Goal: Task Accomplishment & Management: Manage account settings

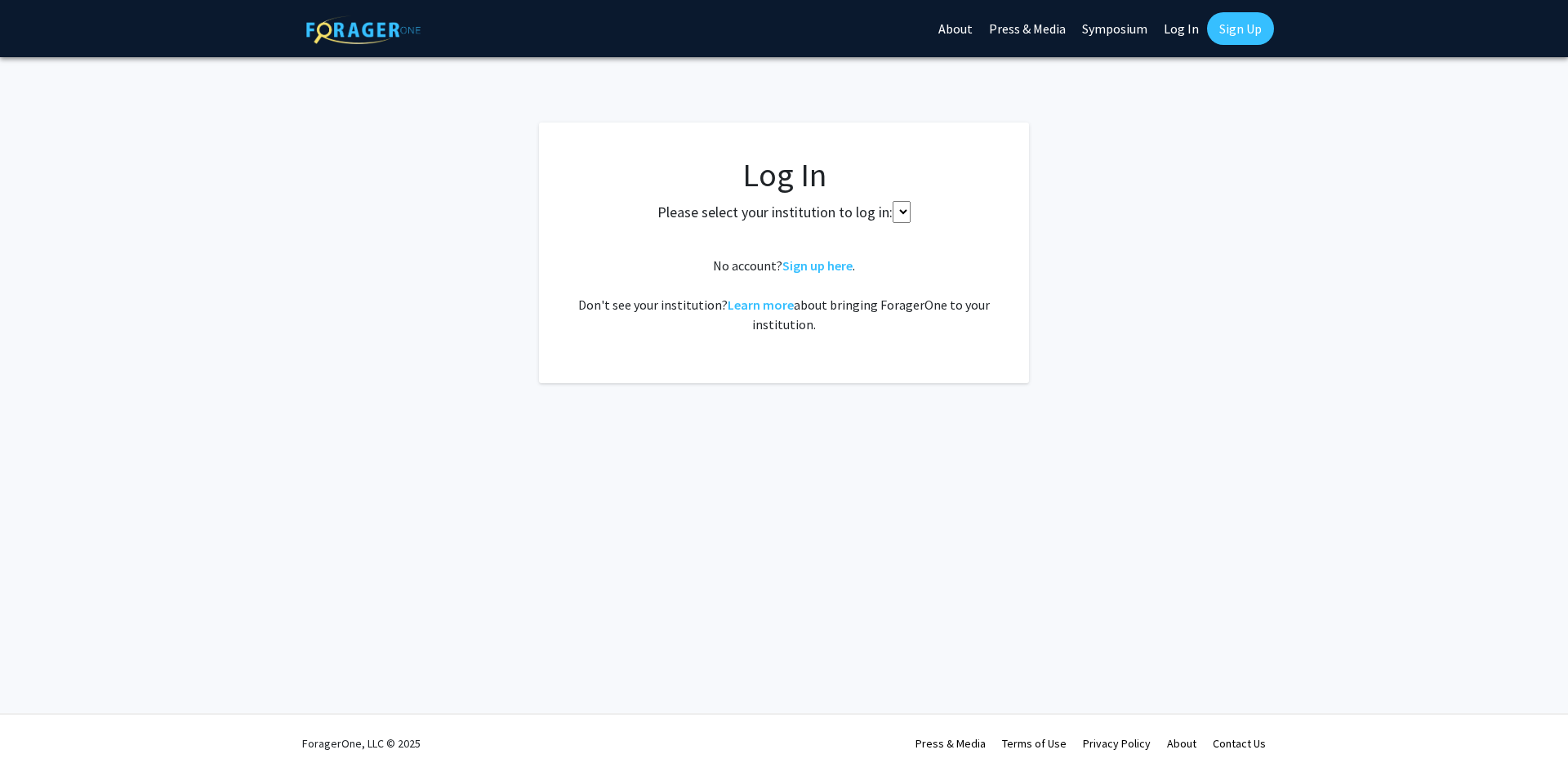
select select
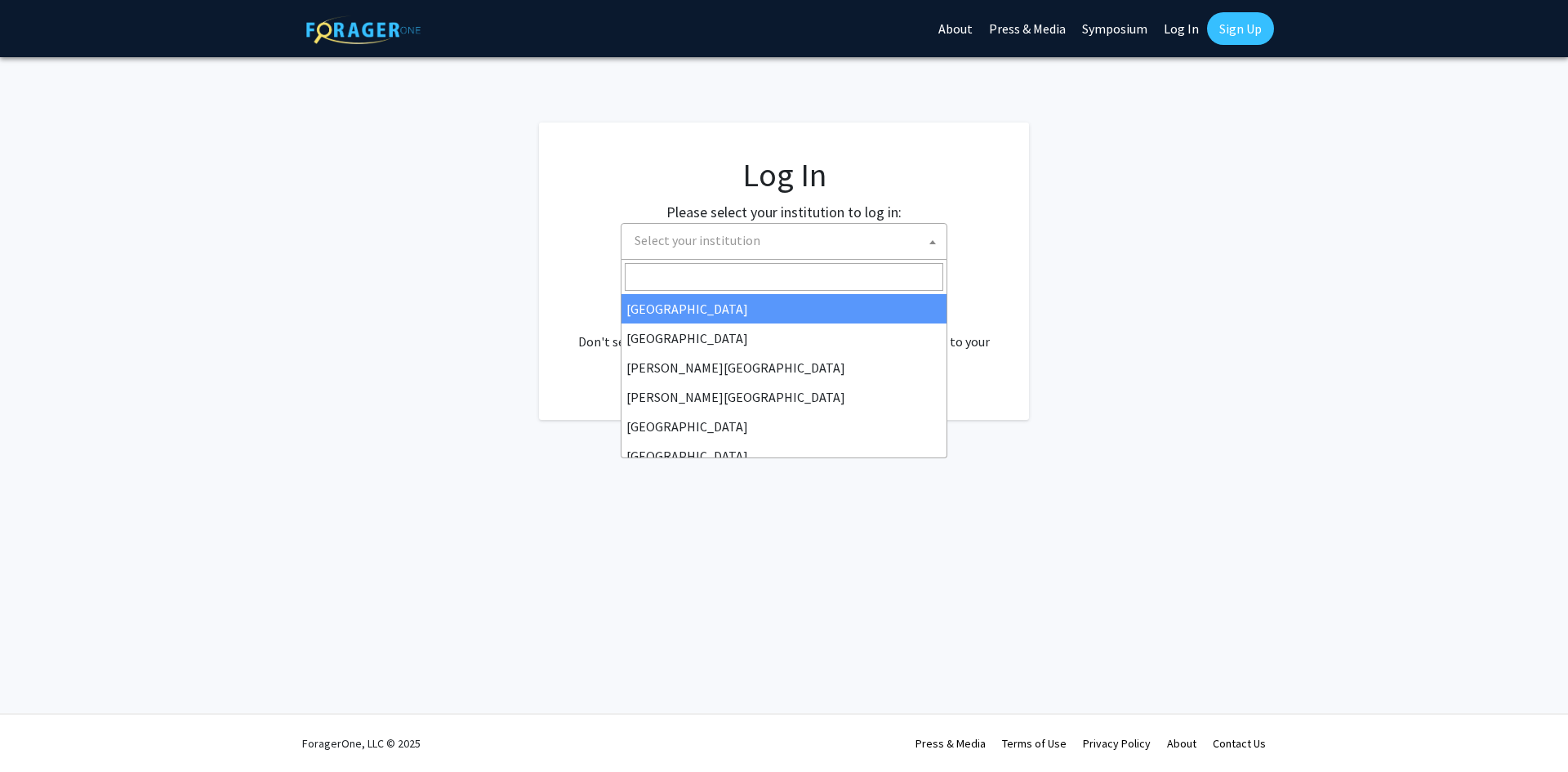
click at [932, 241] on b at bounding box center [932, 242] width 7 height 4
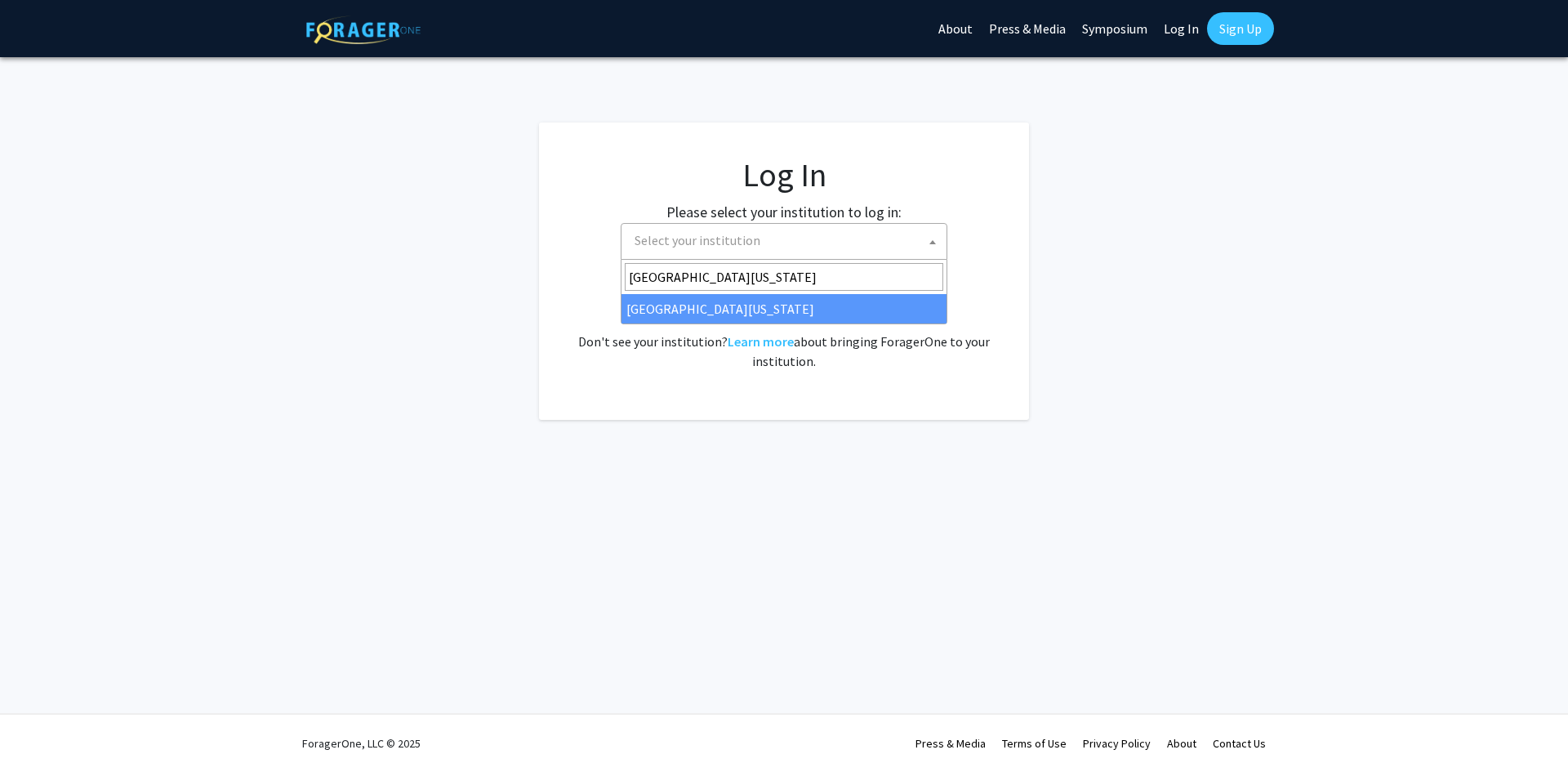
type input "[GEOGRAPHIC_DATA][US_STATE]"
select select "33"
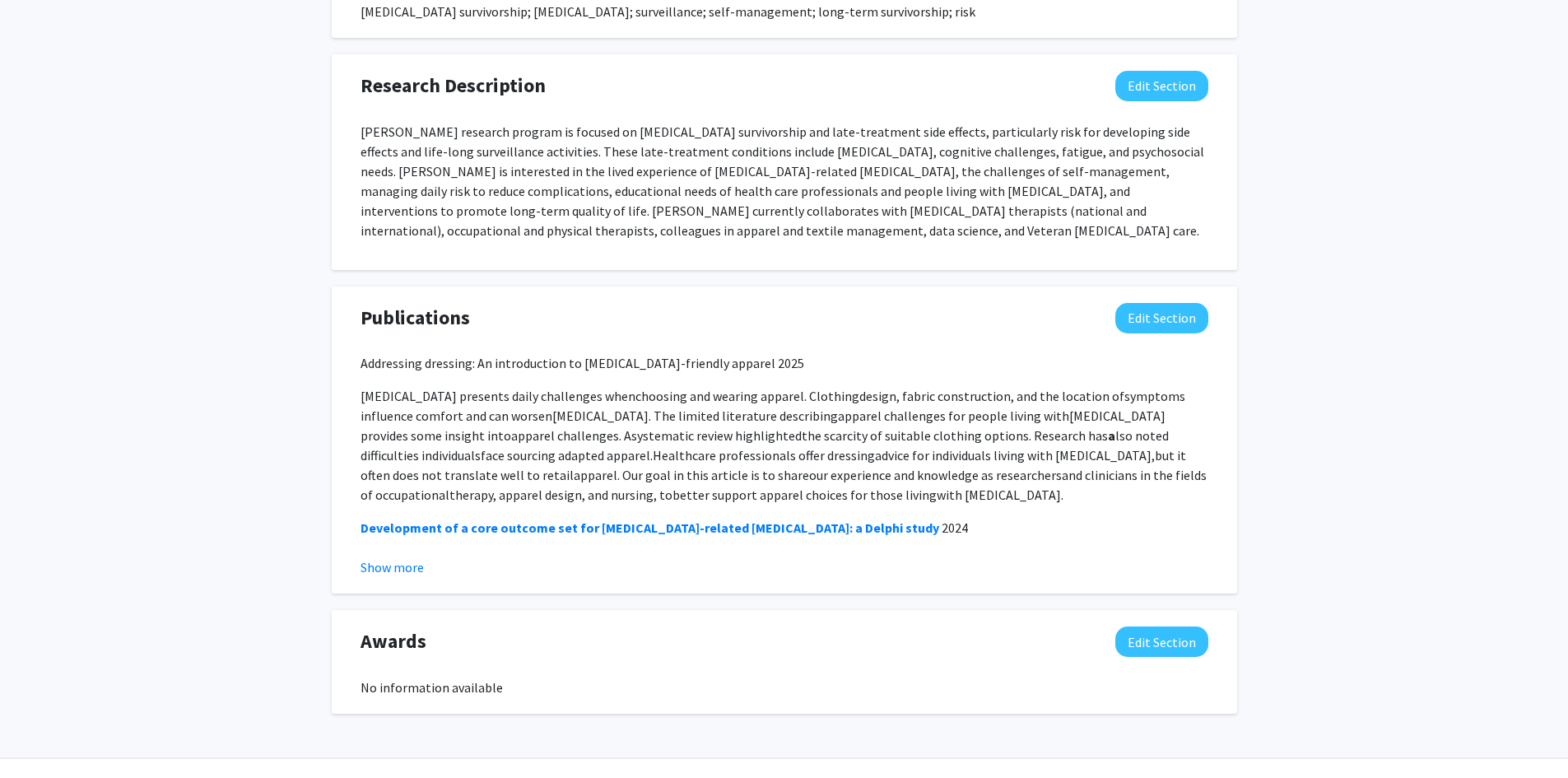
scroll to position [1044, 0]
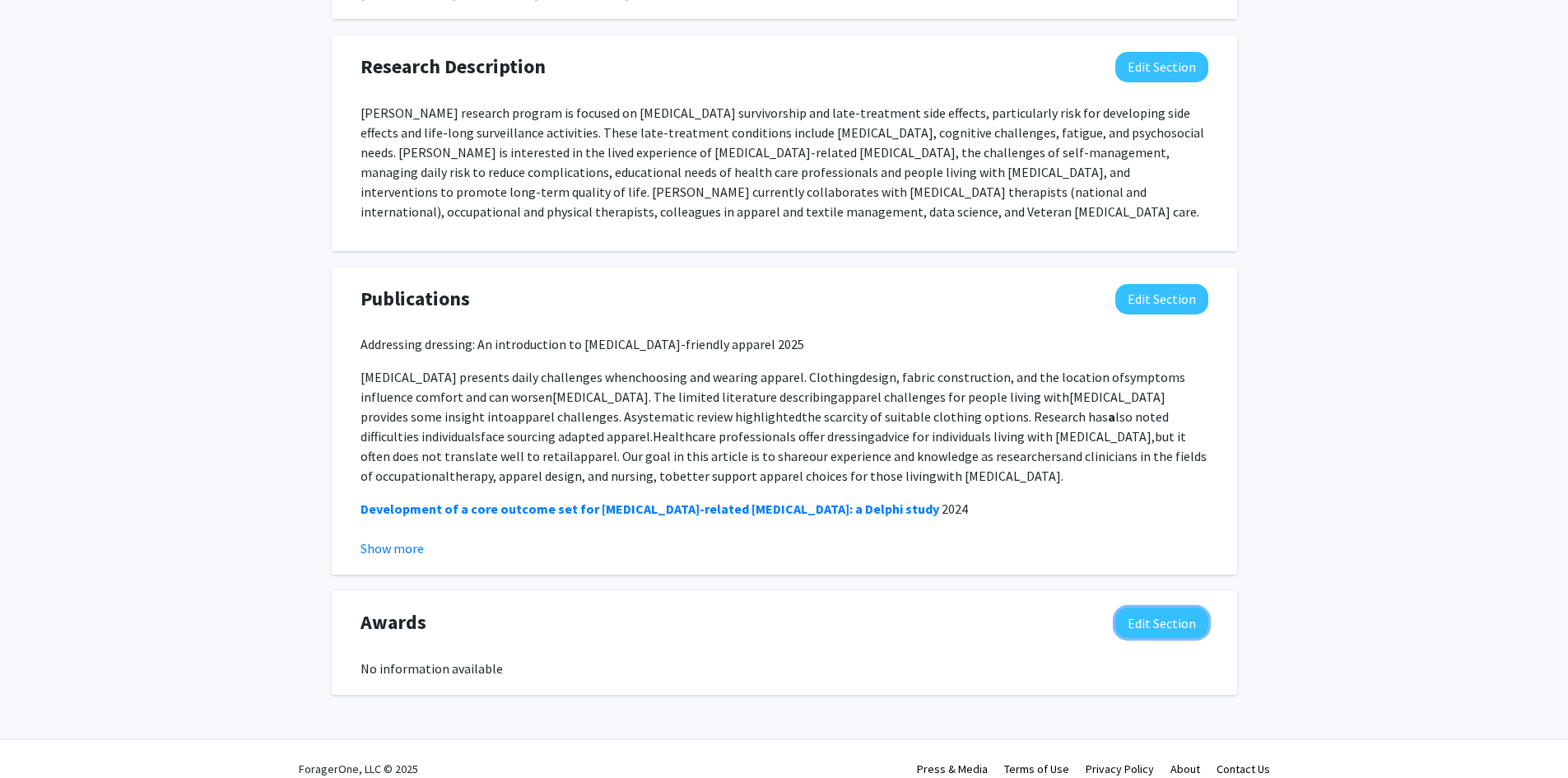
click at [1154, 607] on button "Edit Section" at bounding box center [1162, 622] width 93 height 31
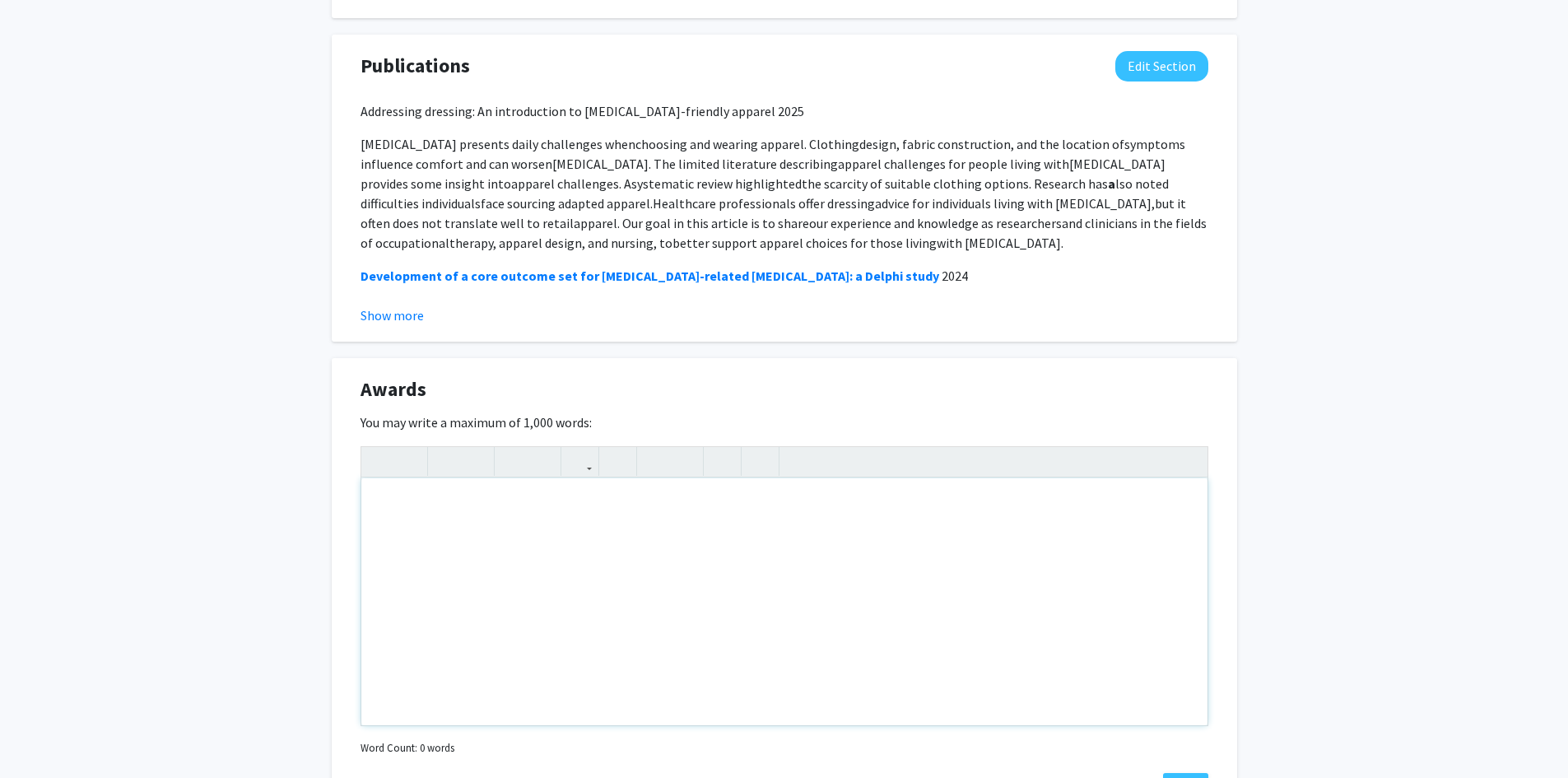
scroll to position [1291, 0]
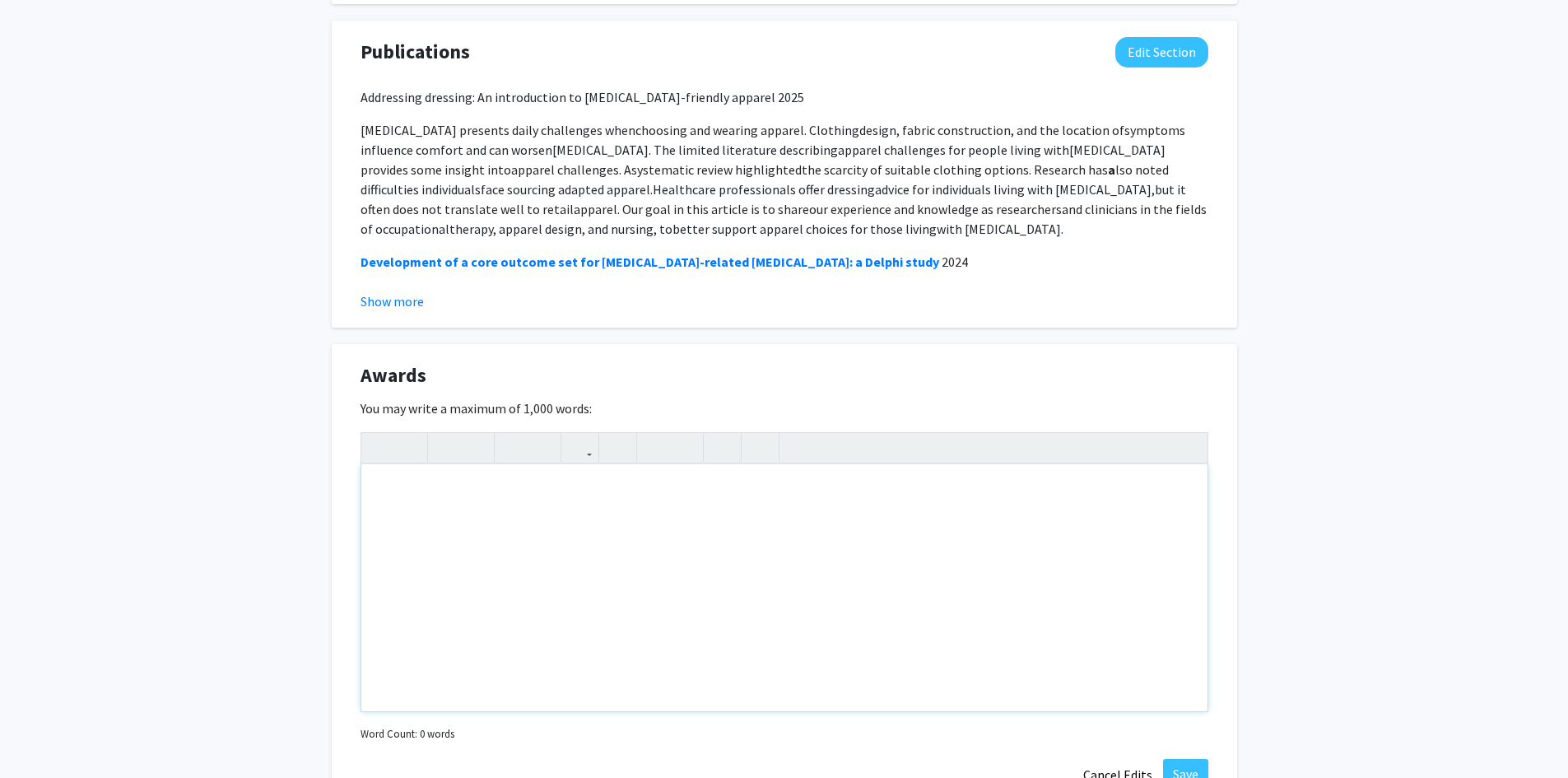
click at [421, 472] on div "Note to users with screen readers: Please deactivate our accessibility plugin f…" at bounding box center [784, 587] width 846 height 247
type textarea "C"
type textarea "Awarded the Doolin Nursing Research Award for 2025-2026."
click at [1186, 758] on button "Save" at bounding box center [1186, 773] width 45 height 30
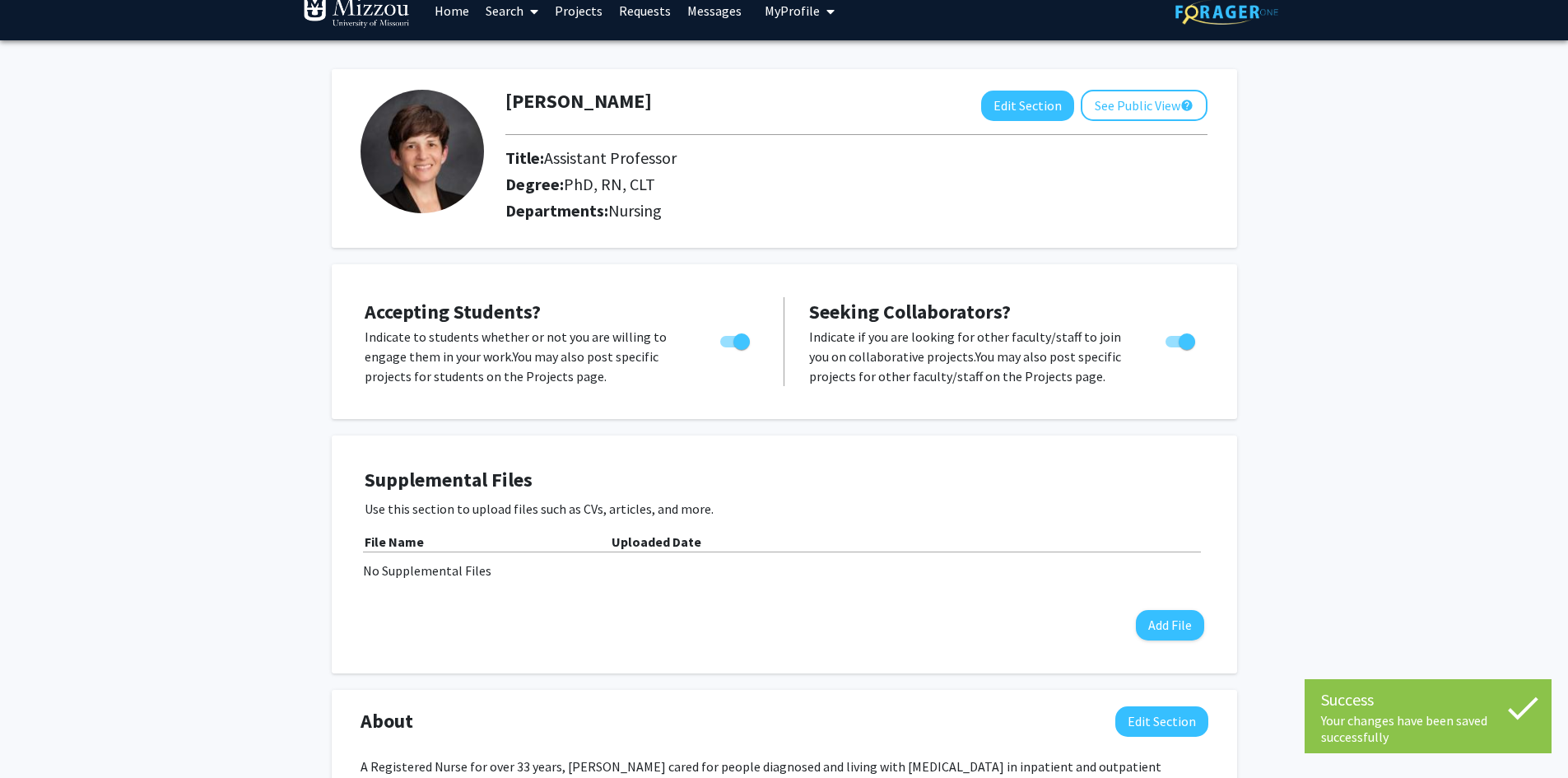
scroll to position [0, 0]
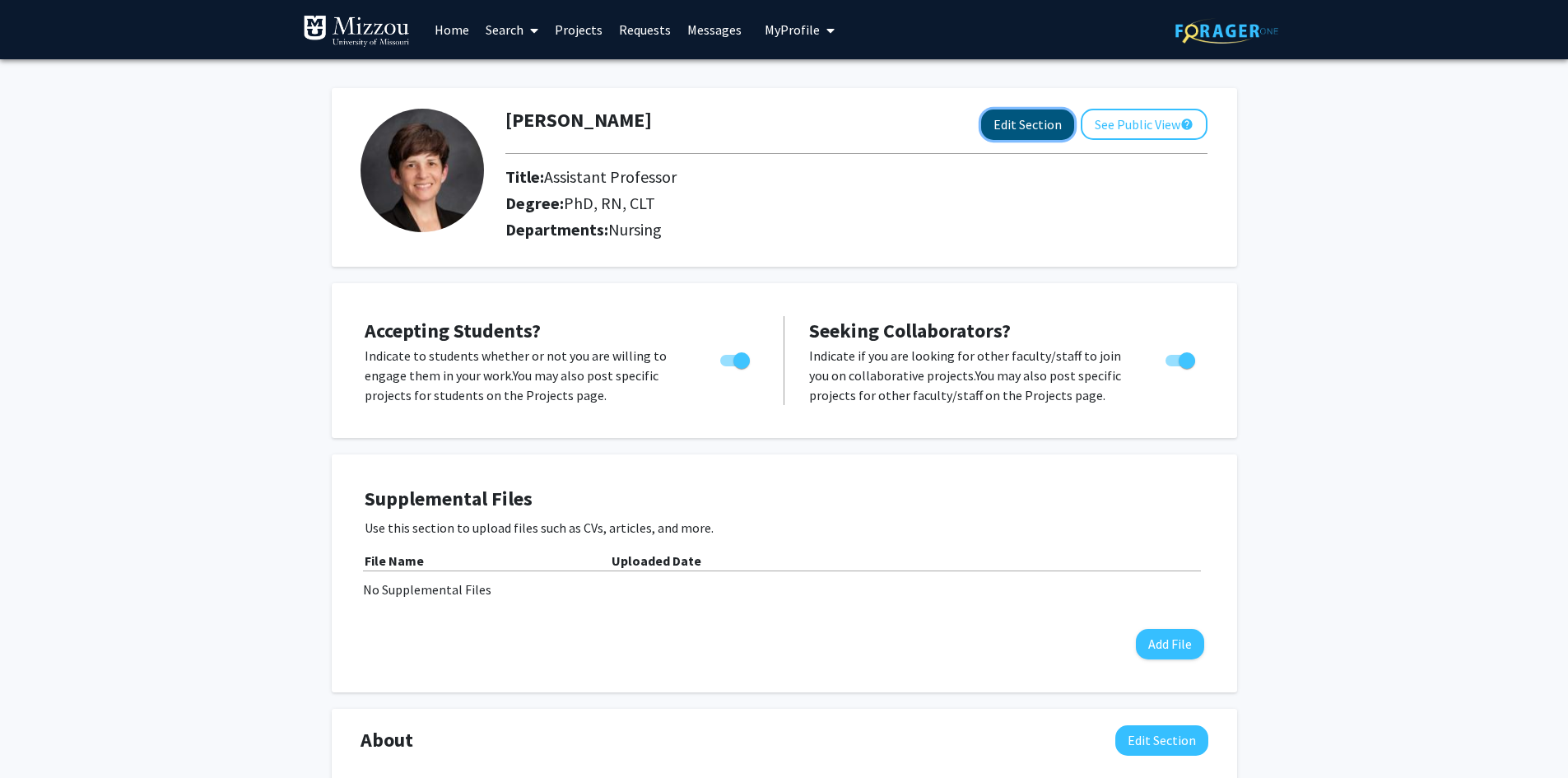
click at [1044, 124] on button "Edit Section" at bounding box center [1027, 125] width 93 height 31
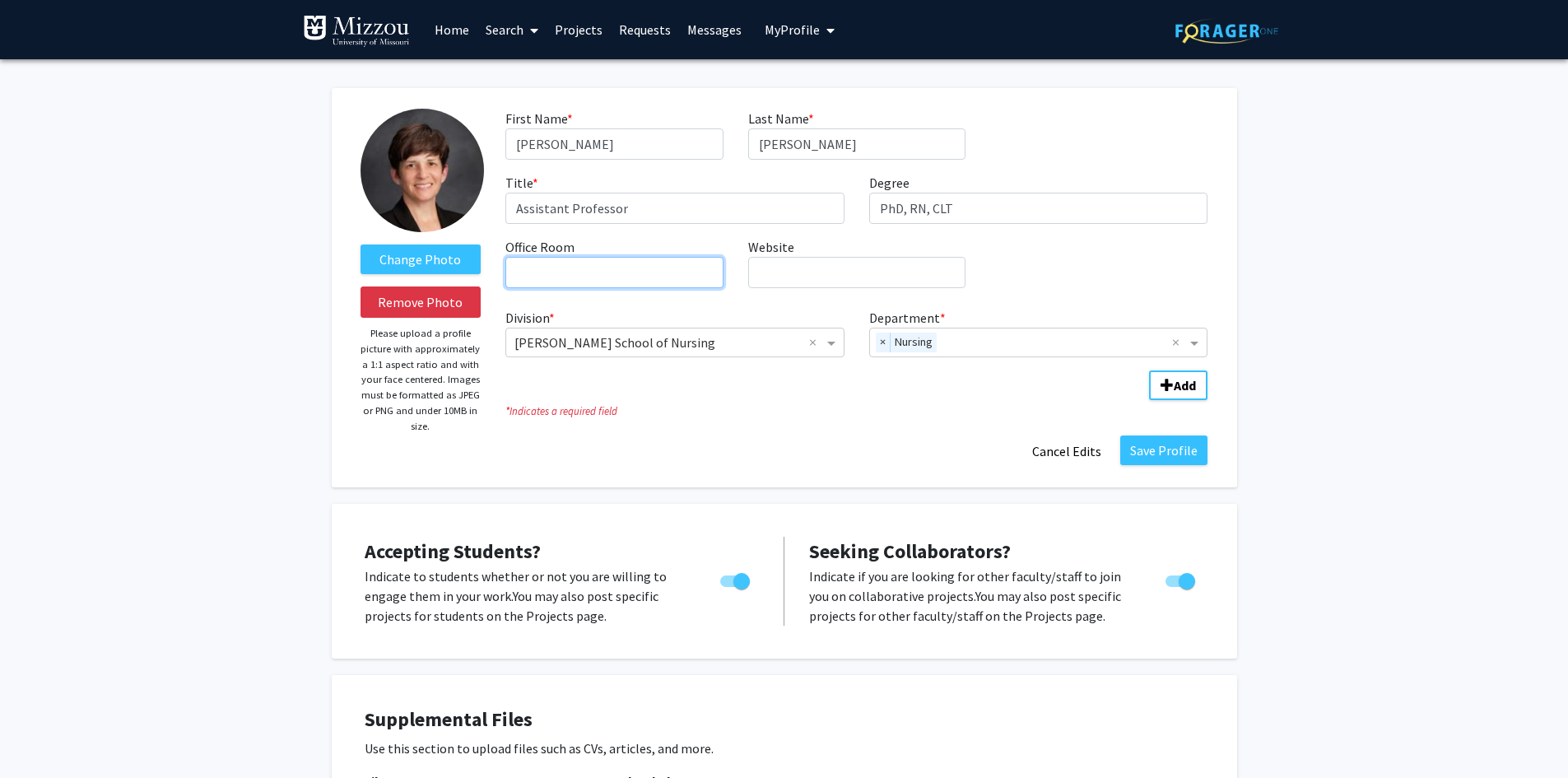
click at [610, 271] on input "Office Room required" at bounding box center [614, 272] width 217 height 32
type input "S424"
click at [1164, 449] on button "Save Profile" at bounding box center [1164, 450] width 87 height 30
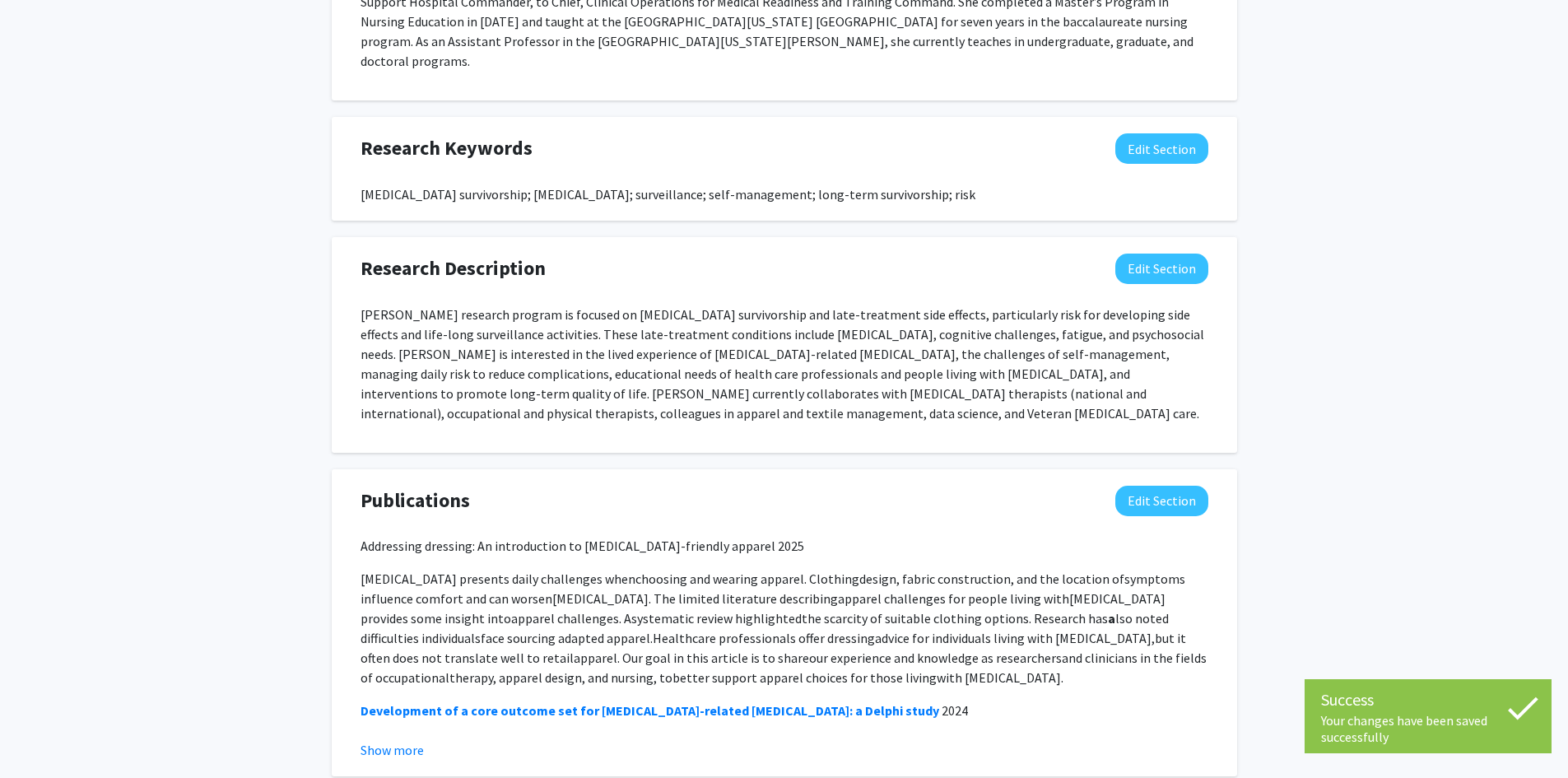
scroll to position [905, 0]
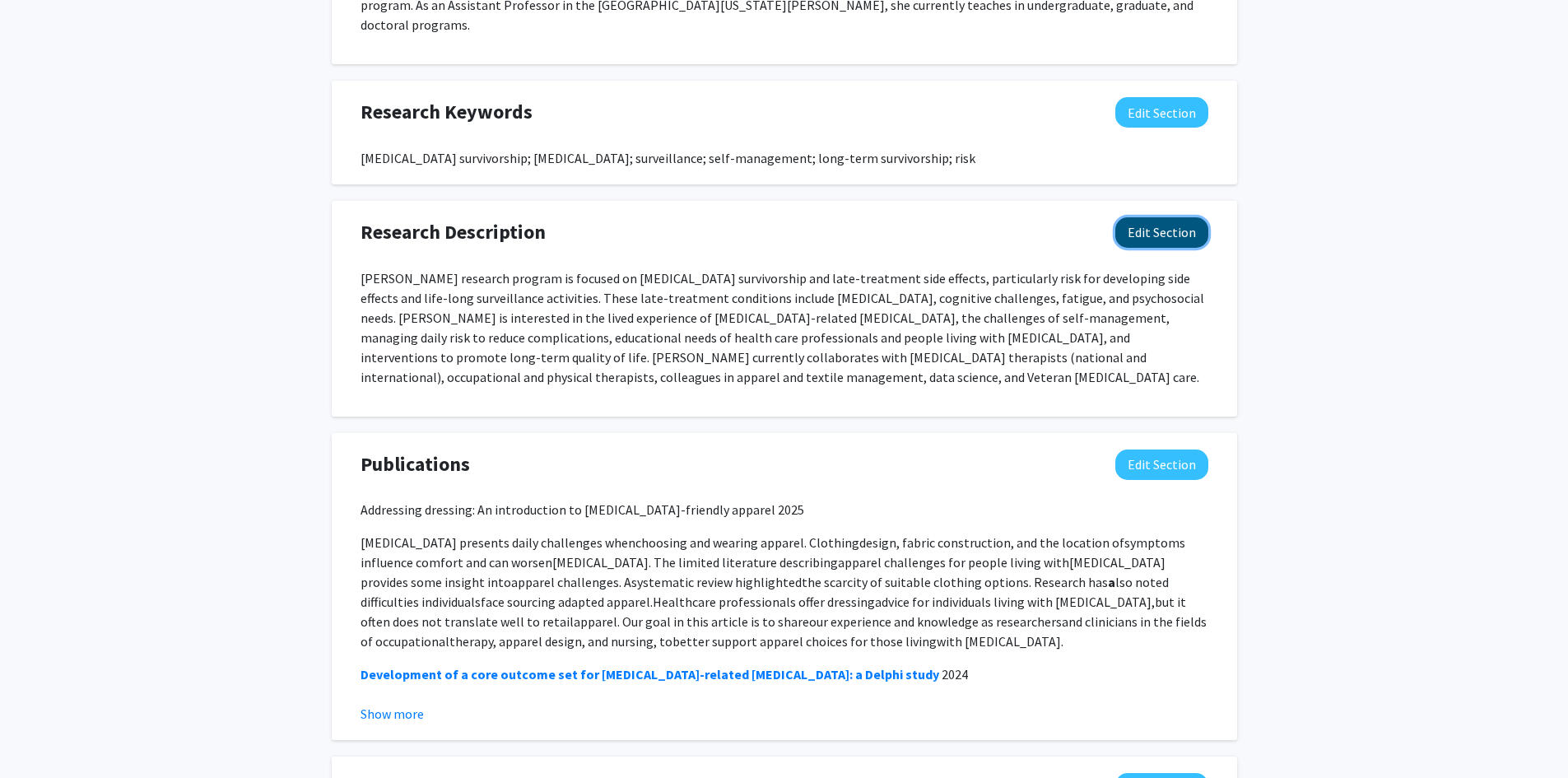
click at [1163, 217] on button "Edit Section" at bounding box center [1162, 233] width 93 height 31
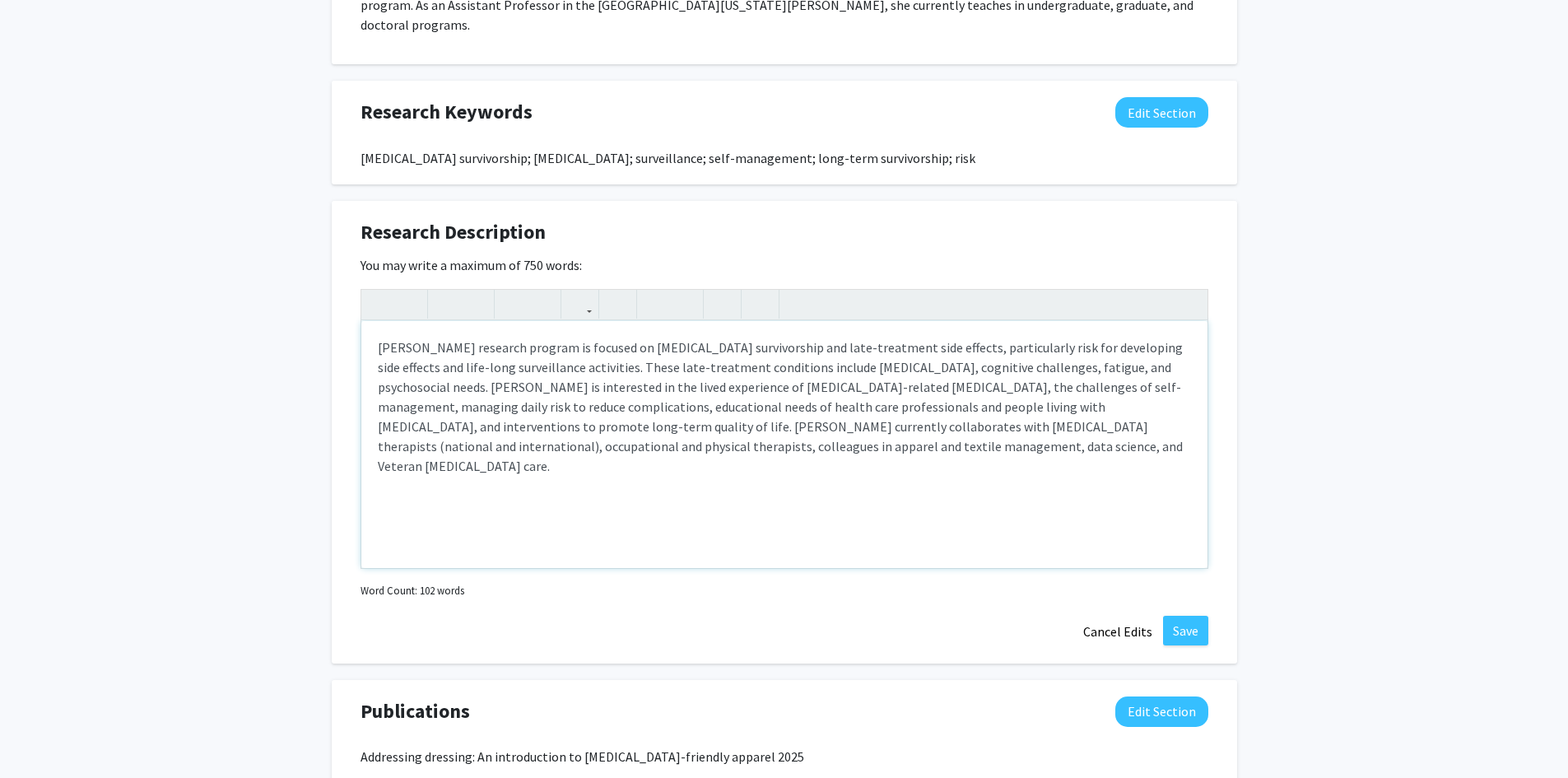
click at [920, 430] on p "Dr. Elizabeth Anderson’s research program is focused on breast cancer survivors…" at bounding box center [784, 407] width 814 height 139
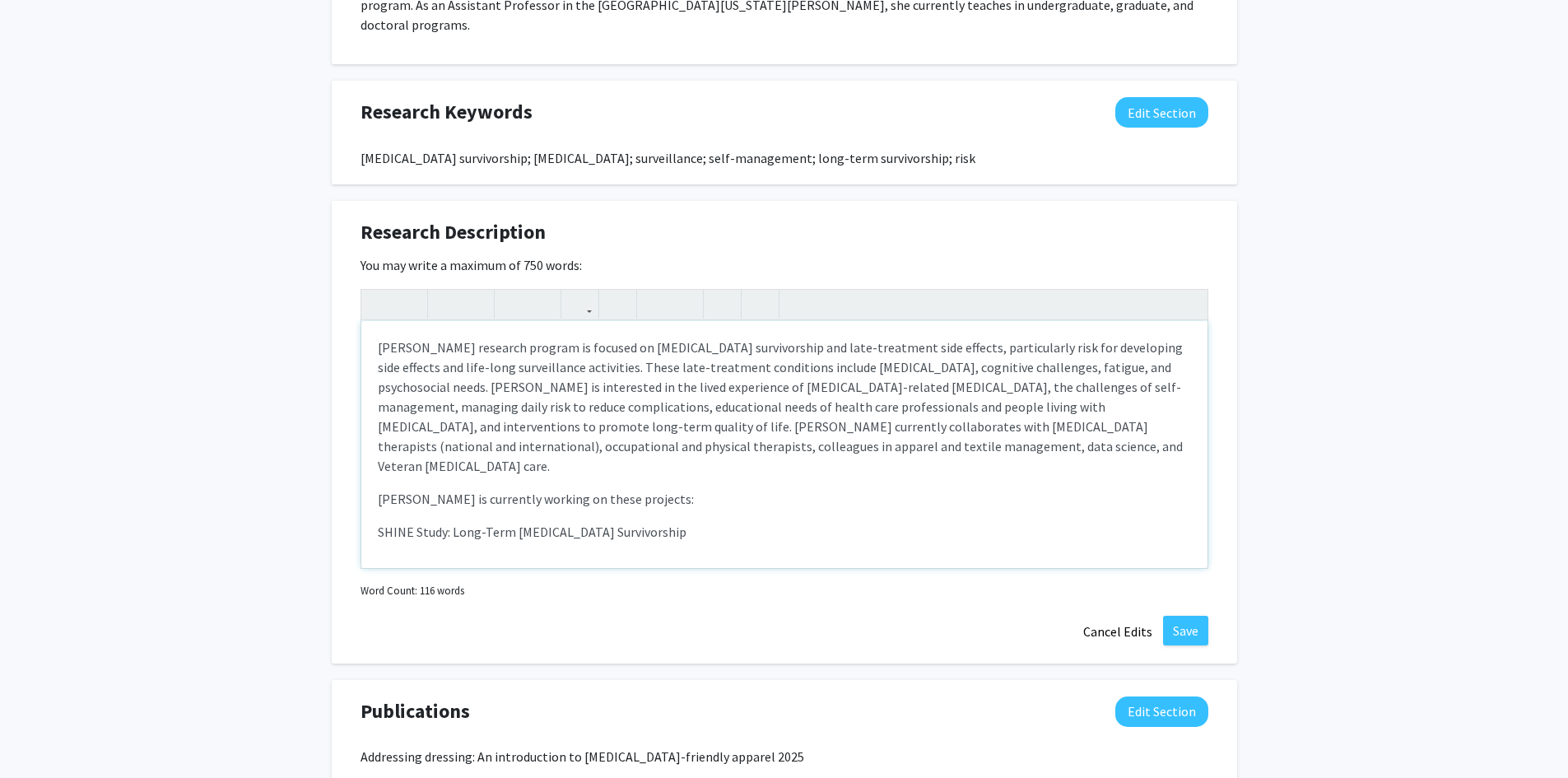
click at [453, 522] on p "SHINE Study: Long-Term Breast Cancer Survivorship" at bounding box center [784, 531] width 814 height 20
drag, startPoint x: 808, startPoint y: 493, endPoint x: 827, endPoint y: 483, distance: 21.5
click at [812, 522] on p "SHINE Study: Exploring Issues Around Long-Term Breast Cancer Survivorship" at bounding box center [784, 531] width 814 height 20
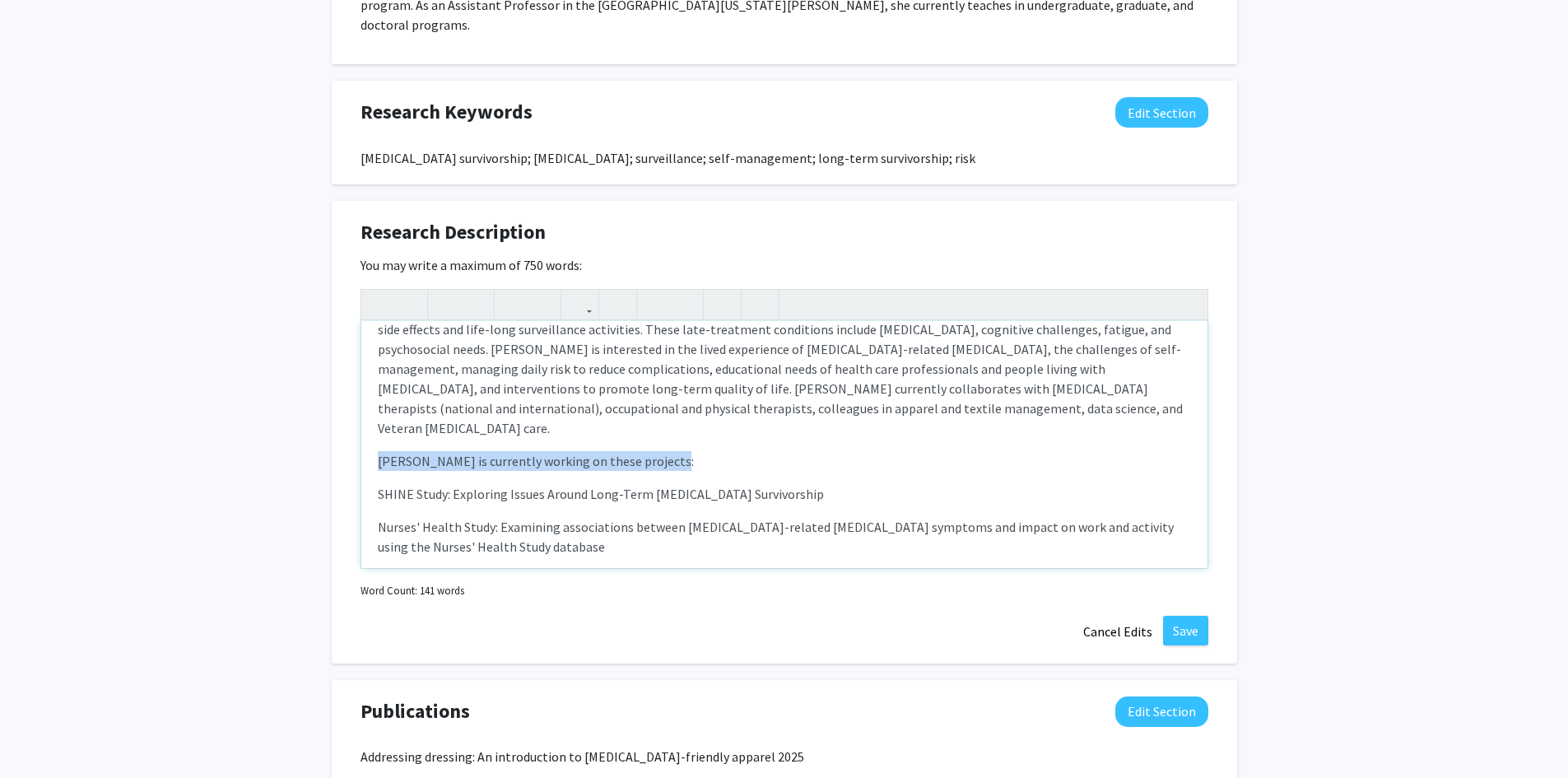
drag, startPoint x: 375, startPoint y: 421, endPoint x: 680, endPoint y: 411, distance: 305.2
click at [680, 411] on div "Dr. Elizabeth Anderson’s research program is focused on breast cancer survivors…" at bounding box center [784, 444] width 846 height 247
click at [672, 451] on p "Dr. Anderson is currently working on these projects:" at bounding box center [784, 460] width 814 height 20
click at [634, 569] on p "Note to users with screen readers: Please deactivate our accessibility plugin f…" at bounding box center [784, 579] width 814 height 20
click at [560, 516] on p "Nurses' Health Study: Examining associations between breast cancer-related lymp…" at bounding box center [784, 536] width 814 height 39
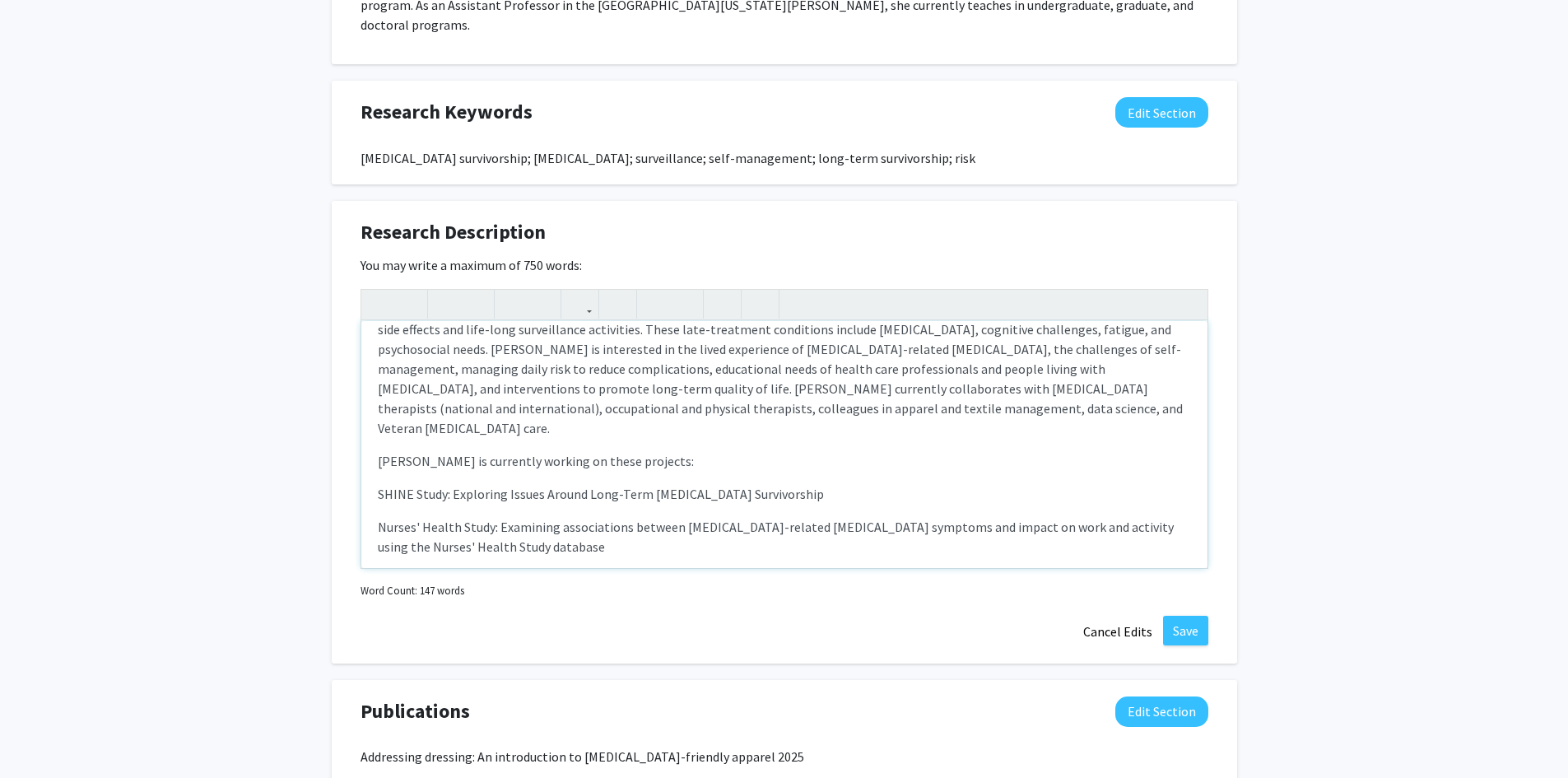
scroll to position [71, 0]
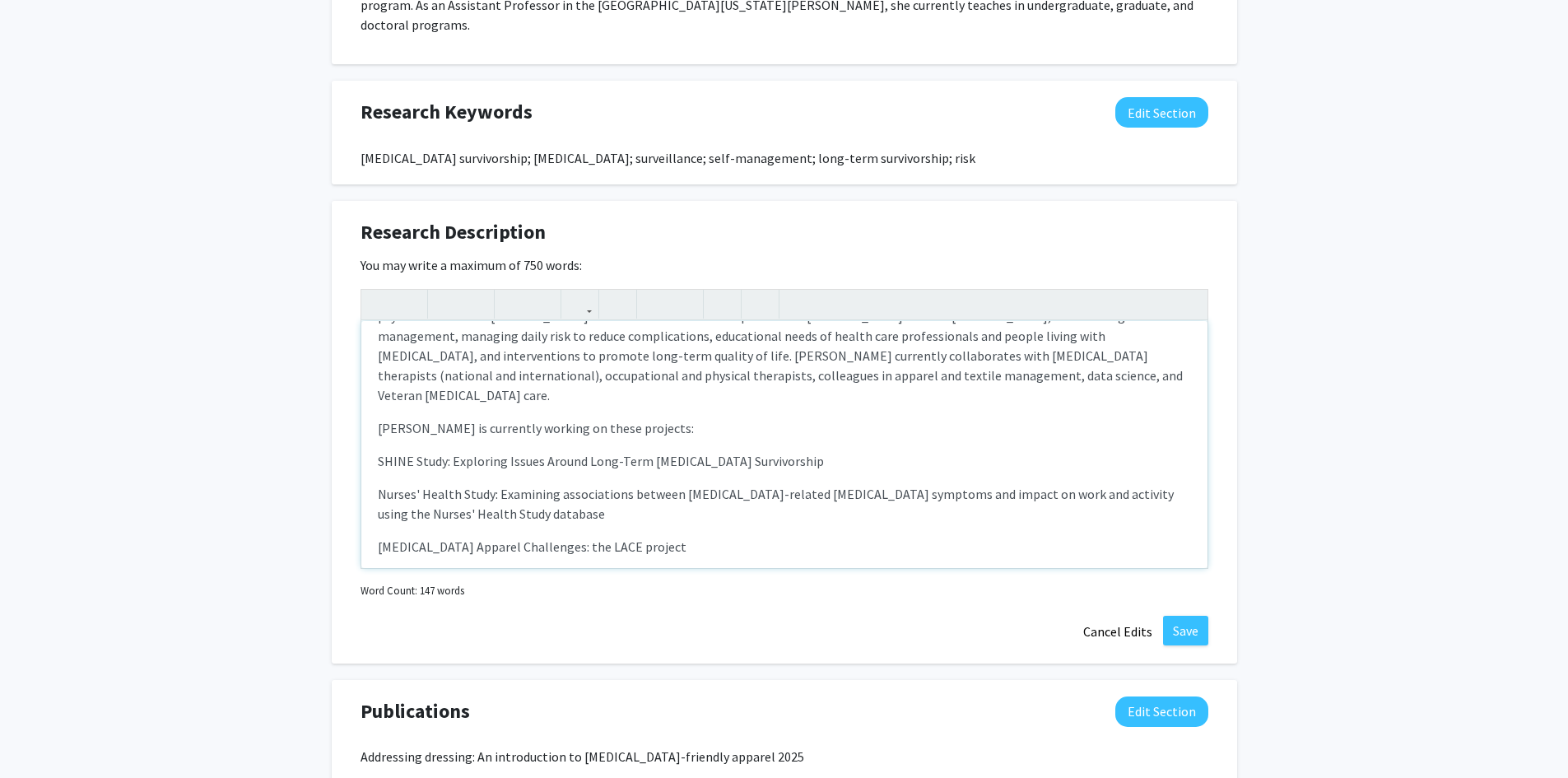
type textarea "<p>Dr. Elizabeth Anderson’s research program is focused on breast cancer surviv…"
click at [1188, 616] on button "Save" at bounding box center [1186, 630] width 45 height 30
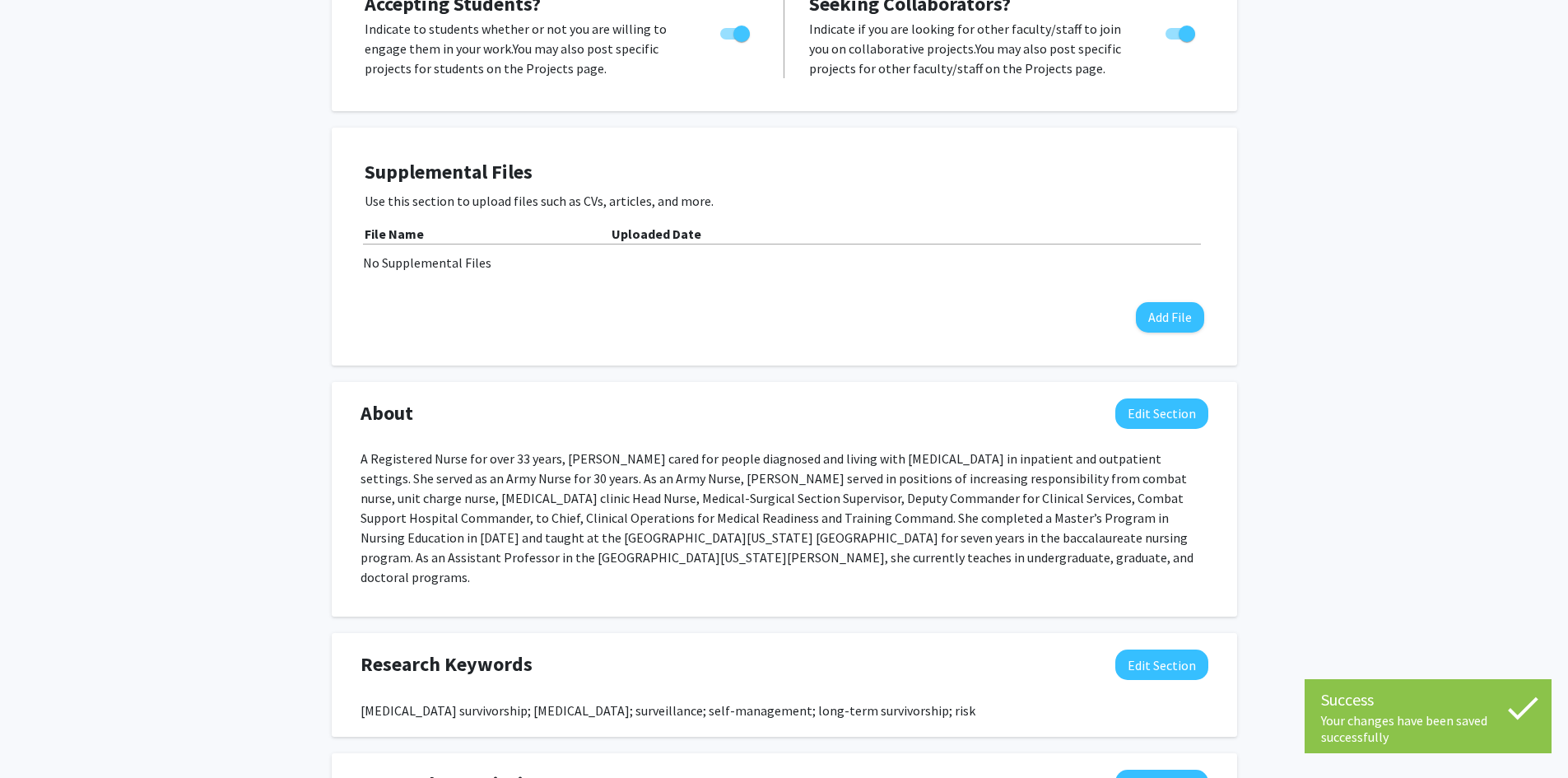
scroll to position [0, 0]
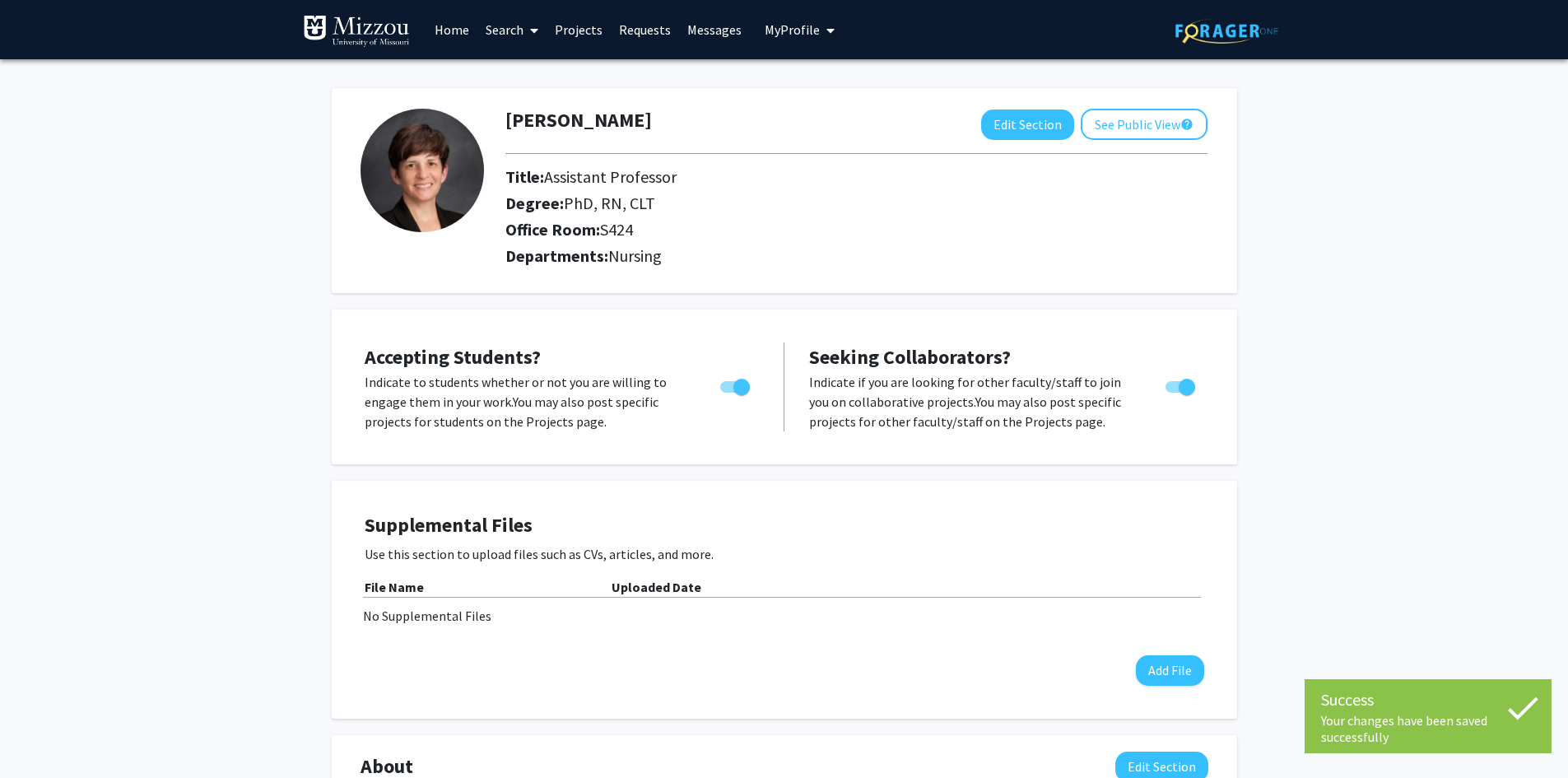
click at [795, 31] on span "My Profile" at bounding box center [792, 29] width 55 height 16
click at [795, 162] on link "Log Out" at bounding box center [850, 151] width 148 height 20
